Goal: Find specific fact: Find specific fact

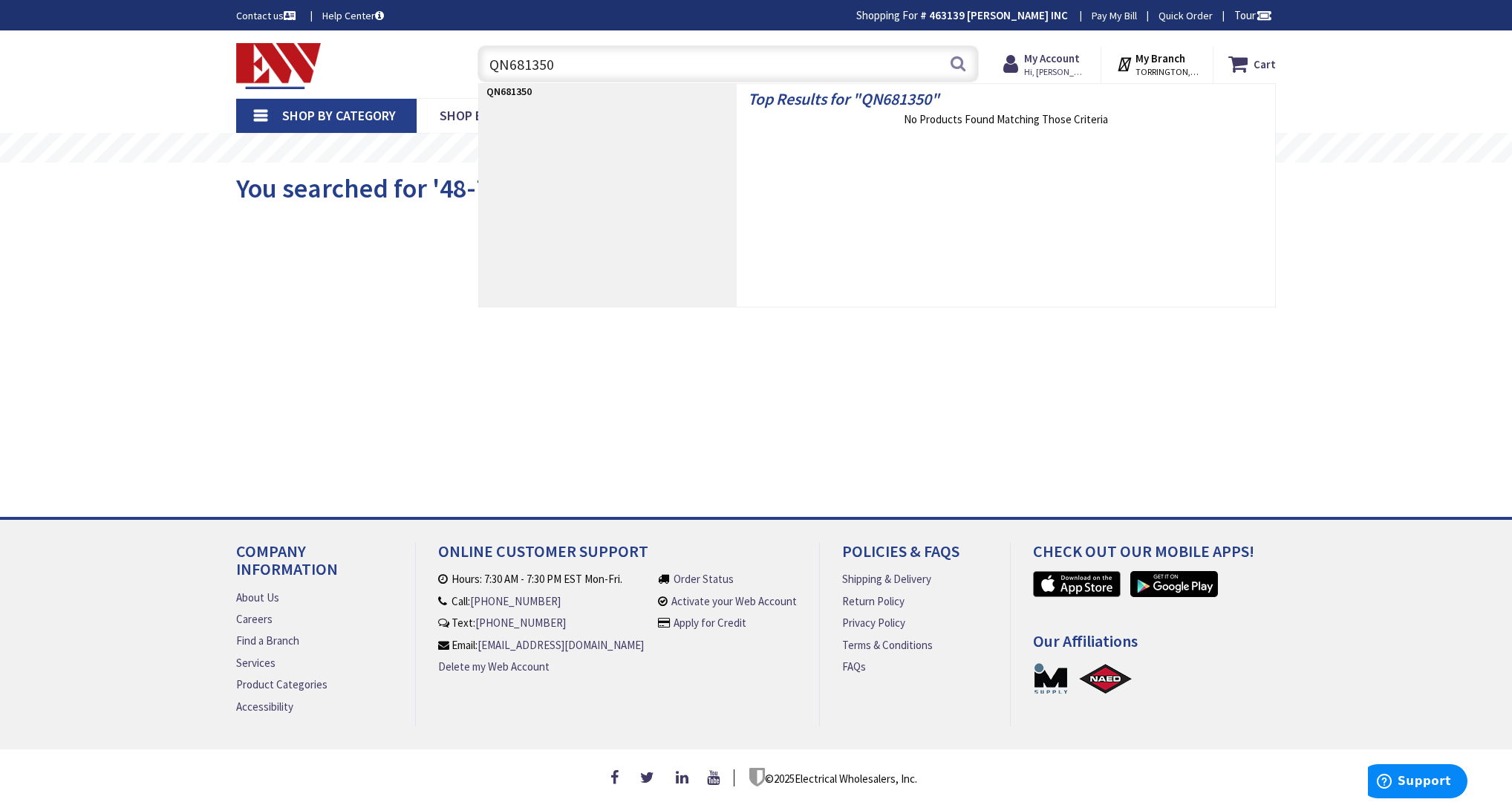
click at [649, 58] on input "QN681350" at bounding box center [728, 64] width 501 height 37
paste input "A17-4T240N/48"
type input "A17-4T240N/480"
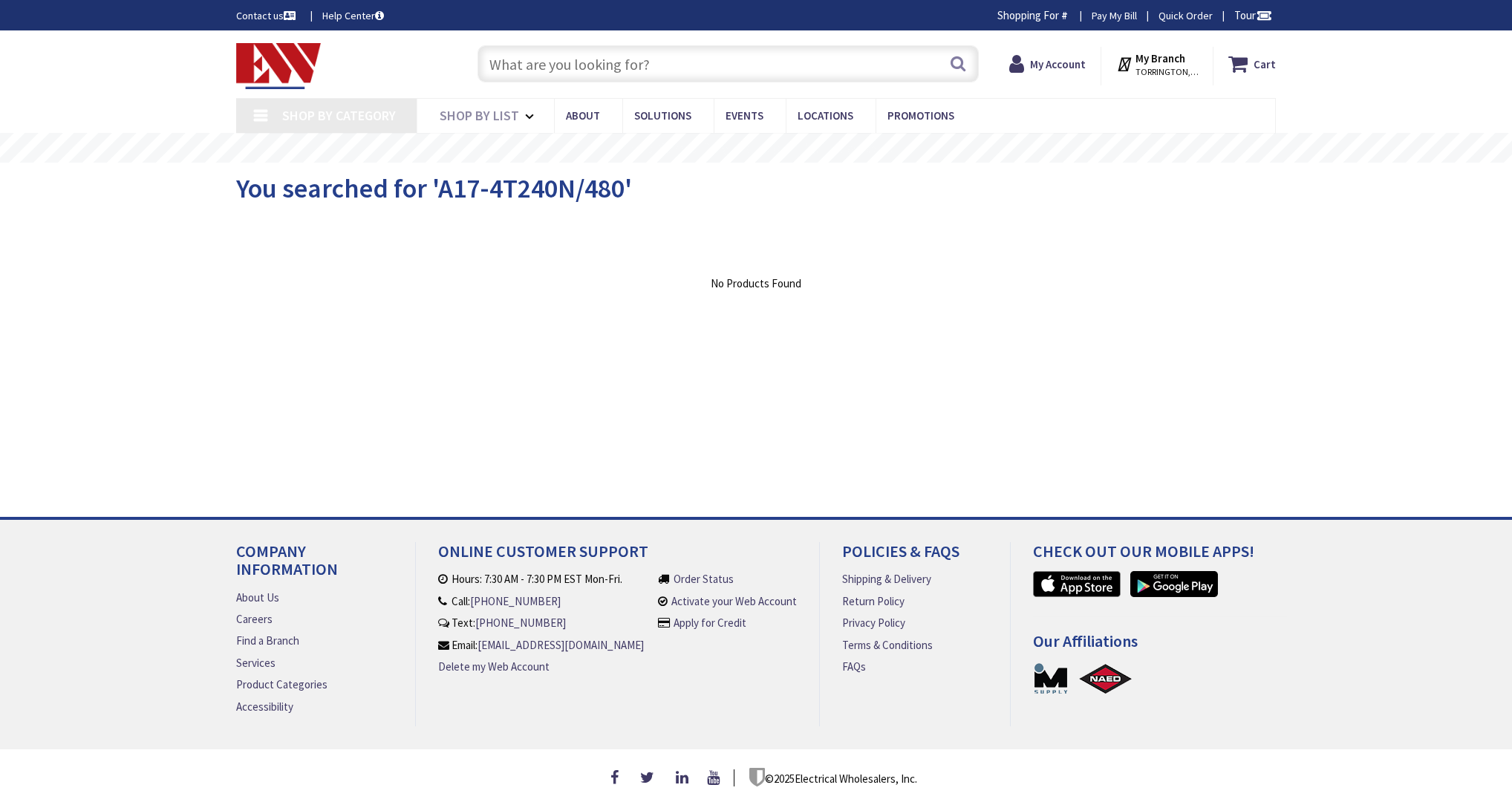
drag, startPoint x: 0, startPoint y: 0, endPoint x: 660, endPoint y: 65, distance: 663.2
click at [658, 66] on input "text" at bounding box center [728, 64] width 501 height 37
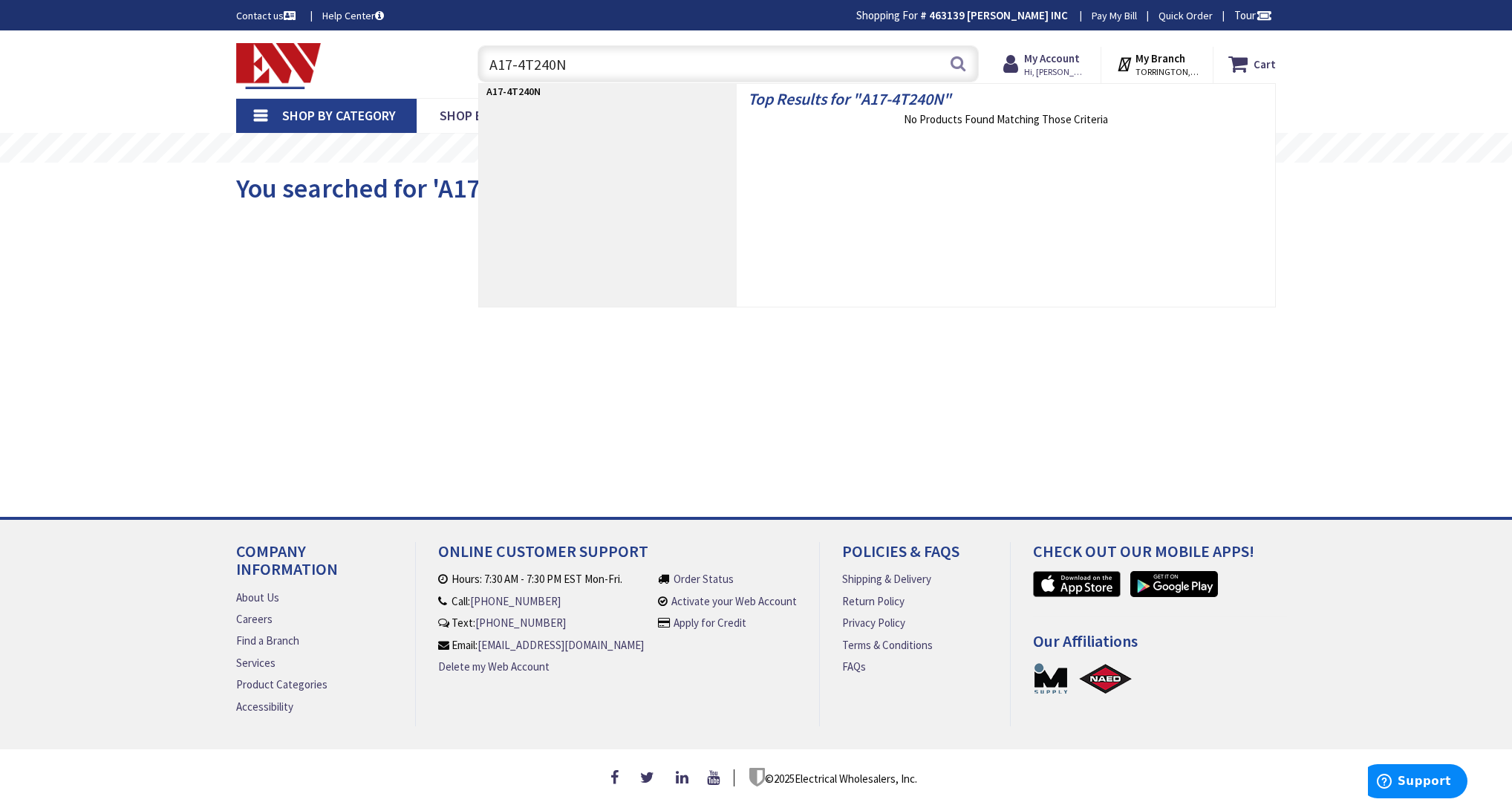
click at [521, 67] on input "A17-4T240N" at bounding box center [728, 64] width 501 height 37
drag, startPoint x: 515, startPoint y: 63, endPoint x: 527, endPoint y: 66, distance: 12.4
click at [517, 63] on input "A17-4T240N" at bounding box center [728, 64] width 501 height 37
type input "A174T240N"
